Goal: Information Seeking & Learning: Learn about a topic

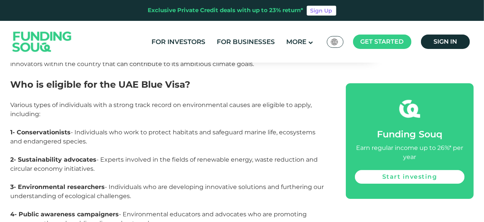
scroll to position [1140, 0]
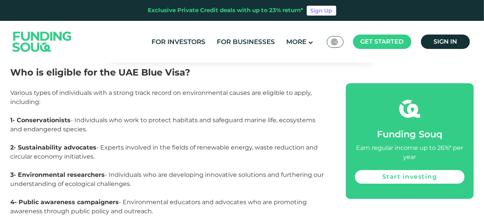
drag, startPoint x: 9, startPoint y: 90, endPoint x: 169, endPoint y: 185, distance: 185.3
click at [169, 185] on section "Home Blog Investment [DATE] 1 2 3" at bounding box center [242, 192] width 471 height 2222
copy div "1- Conservationists - Individuals who work to protect habitats and safeguard ma…"
click at [156, 144] on span "2- Sustainability advocates - Experts involved in the fields of renewable energ…" at bounding box center [165, 152] width 308 height 16
drag, startPoint x: 85, startPoint y: 104, endPoint x: 44, endPoint y: 89, distance: 43.7
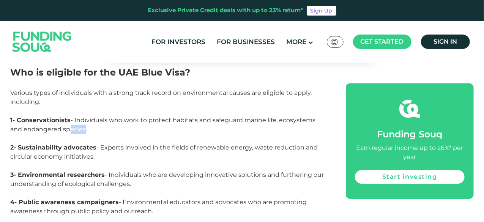
click at [65, 116] on p "1- Conservationists - Individuals who work to protect habitats and safeguard ma…" at bounding box center [170, 129] width 319 height 27
click at [41, 89] on p "Various types of individuals with a strong track record on environmental causes…" at bounding box center [170, 102] width 319 height 27
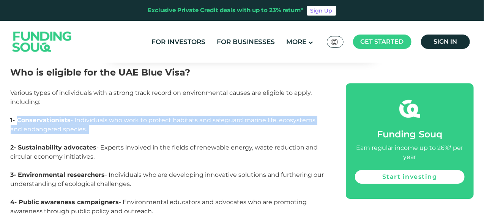
drag, startPoint x: 16, startPoint y: 92, endPoint x: 98, endPoint y: 108, distance: 83.1
click at [98, 116] on p "1- Conservationists - Individuals who work to protect habitats and safeguard ma…" at bounding box center [170, 129] width 319 height 27
copy span "Conservationists - Individuals who work to protect habitats and safeguard marin…"
drag, startPoint x: 107, startPoint y: 128, endPoint x: 20, endPoint y: 121, distance: 87.3
click at [20, 143] on p "2- Sustainability advocates - Experts involved in the fields of renewable energ…" at bounding box center [170, 156] width 319 height 27
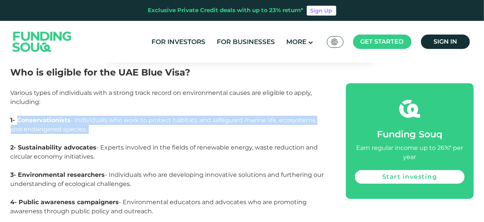
copy span "Sustainability advocates - Experts involved in the fields of renewable energy, …"
drag, startPoint x: 133, startPoint y: 159, endPoint x: 19, endPoint y: 151, distance: 113.5
click at [19, 171] on p "3- Environmental researchers - Individuals who are developing innovative soluti…" at bounding box center [170, 184] width 319 height 27
copy span "Environmental researchers - Individuals who are developing innovative solutions…"
drag, startPoint x: 154, startPoint y: 186, endPoint x: 18, endPoint y: 176, distance: 136.0
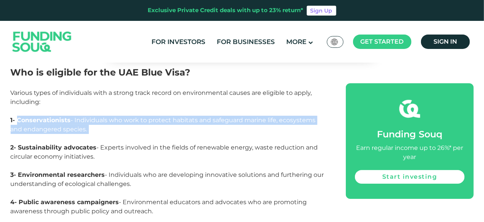
click at [18, 199] on span "4- Public awareness campaigners - Environmental educators and advocates who are…" at bounding box center [159, 207] width 297 height 16
copy span "Public awareness campaigners - Environmental educators and advocates who are pr…"
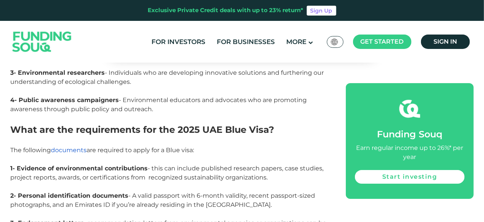
scroll to position [1254, 0]
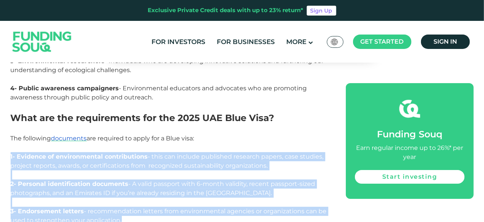
drag, startPoint x: 122, startPoint y: 194, endPoint x: 5, endPoint y: 129, distance: 134.3
click at [5, 129] on div "Home Blog Investment 1 2 3 4" at bounding box center [242, 2] width 484 height 2374
copy div "1- Evidence of environmental contributions - this can include published researc…"
